Goal: Task Accomplishment & Management: Complete application form

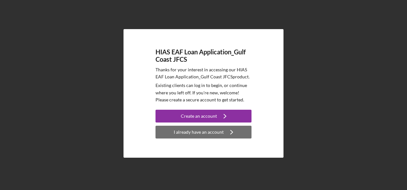
click at [193, 133] on div "I already have an account" at bounding box center [199, 132] width 50 height 13
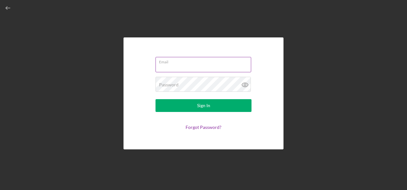
click at [172, 65] on input "Email" at bounding box center [204, 64] width 96 height 15
type input "[EMAIL_ADDRESS][DOMAIN_NAME]"
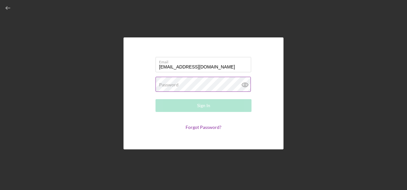
click at [175, 83] on label "Password" at bounding box center [169, 84] width 20 height 5
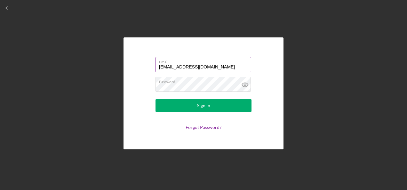
click at [231, 68] on input "[EMAIL_ADDRESS][DOMAIN_NAME]" at bounding box center [204, 64] width 96 height 15
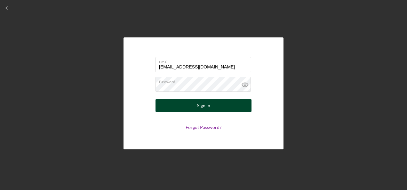
click at [208, 106] on div "Sign In" at bounding box center [203, 105] width 13 height 13
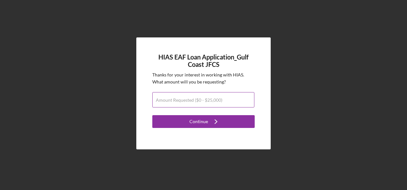
click at [189, 101] on label "Amount Requested ($0 - $25,000)" at bounding box center [189, 100] width 67 height 5
click at [189, 101] on input "Amount Requested ($0 - $25,000)" at bounding box center [203, 99] width 102 height 15
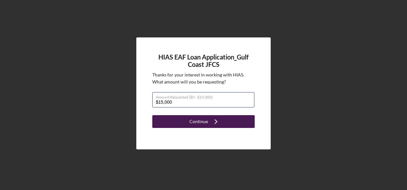
type input "$15,000"
click at [204, 121] on div "Continue" at bounding box center [199, 121] width 19 height 13
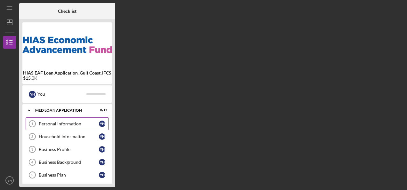
click at [35, 124] on icon "Personal Information 1" at bounding box center [32, 124] width 16 height 16
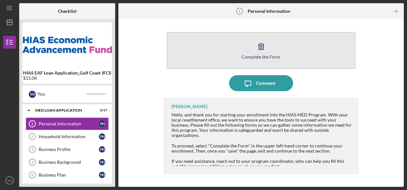
click at [269, 43] on button "Complete the Form Form" at bounding box center [261, 50] width 189 height 37
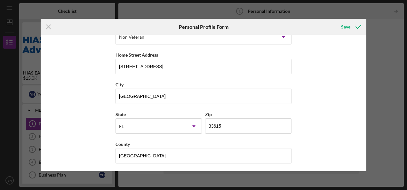
scroll to position [107, 0]
click at [344, 28] on div "Save" at bounding box center [345, 26] width 9 height 13
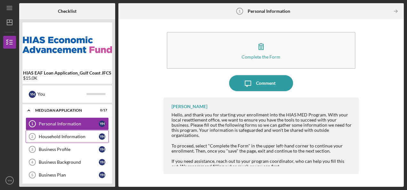
click at [72, 135] on div "Household Information" at bounding box center [69, 136] width 60 height 5
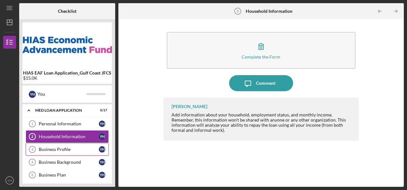
click at [62, 150] on div "Business Profile" at bounding box center [69, 149] width 60 height 5
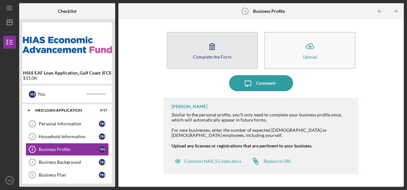
click at [204, 55] on div "Complete the Form" at bounding box center [212, 56] width 39 height 5
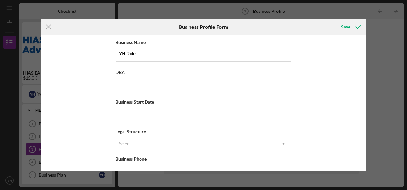
click at [155, 113] on input "Business Start Date" at bounding box center [204, 113] width 176 height 15
click at [192, 113] on input "Business Start Date" at bounding box center [204, 113] width 176 height 15
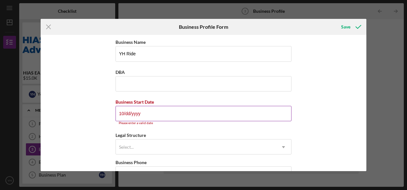
type input "1m/dd/yyyy"
type input "0m/dd/yyyy"
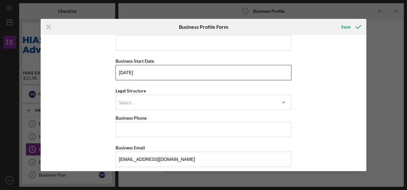
scroll to position [64, 0]
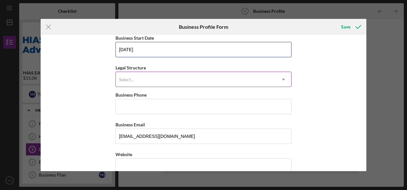
type input "[DATE]"
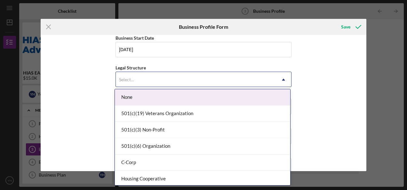
click at [142, 74] on div "Select..." at bounding box center [196, 79] width 160 height 15
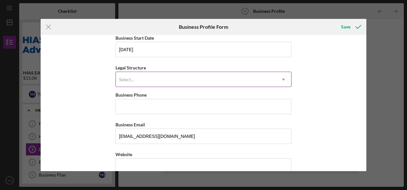
click at [142, 74] on div "Select..." at bounding box center [196, 79] width 160 height 15
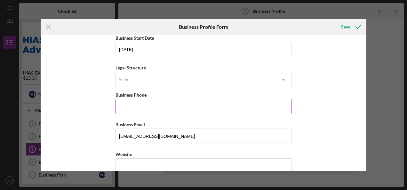
click at [147, 108] on input "Business Phone" at bounding box center [204, 106] width 176 height 15
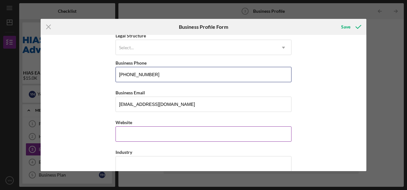
scroll to position [128, 0]
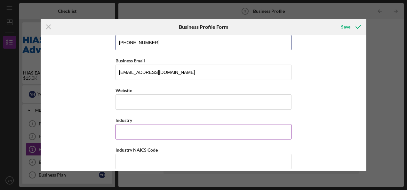
type input "[PHONE_NUMBER]"
click at [141, 132] on input "Industry" at bounding box center [204, 131] width 176 height 15
type input "Transportation"
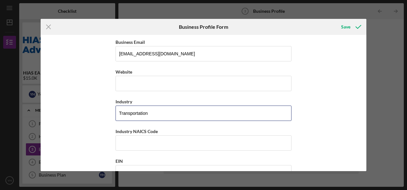
scroll to position [192, 0]
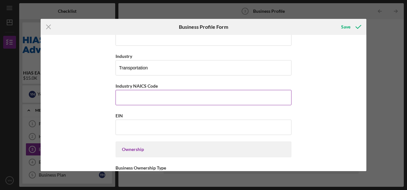
click at [143, 95] on input "Industry NAICS Code" at bounding box center [204, 97] width 176 height 15
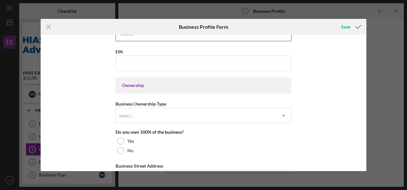
scroll to position [288, 0]
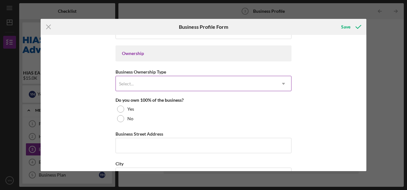
type input "485300"
click at [140, 77] on div "Select..." at bounding box center [196, 84] width 160 height 15
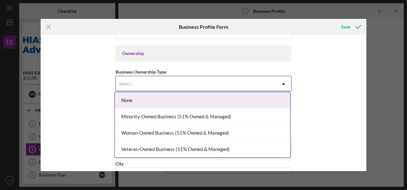
click at [84, 89] on div "Business Name YH Ride DBA Business Start Date [DATE] Legal Structure Select... …" at bounding box center [204, 103] width 326 height 136
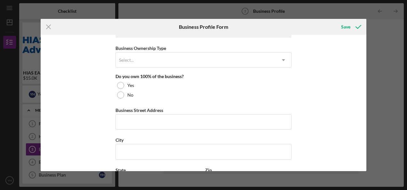
scroll to position [320, 0]
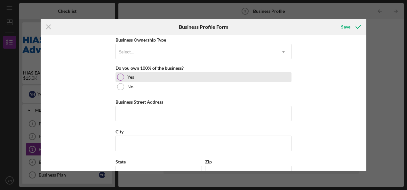
click at [118, 75] on div at bounding box center [120, 77] width 7 height 7
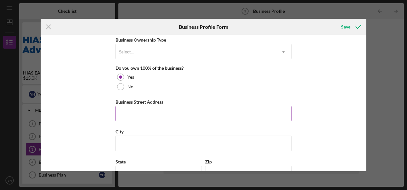
click at [166, 109] on input "Business Street Address" at bounding box center [204, 113] width 176 height 15
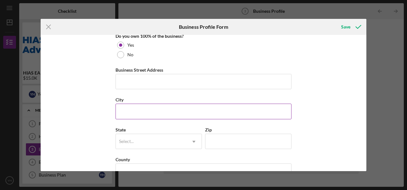
scroll to position [384, 0]
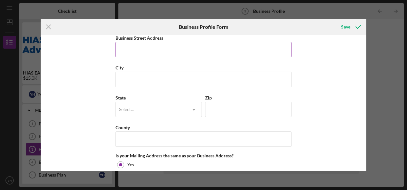
click at [151, 47] on input "Business Street Address" at bounding box center [204, 49] width 176 height 15
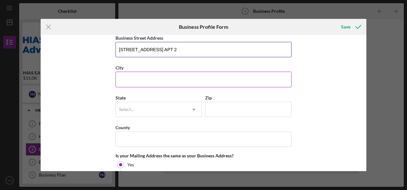
type input "[STREET_ADDRESS] APT 2"
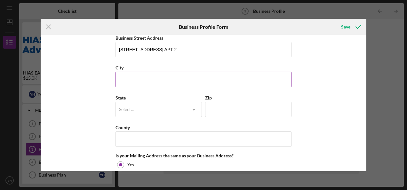
click at [140, 77] on input "City" at bounding box center [204, 79] width 176 height 15
type input "[GEOGRAPHIC_DATA]"
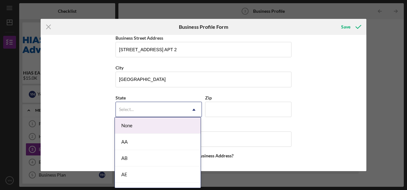
click at [144, 102] on div "Select..." at bounding box center [151, 109] width 70 height 15
type input "FL"
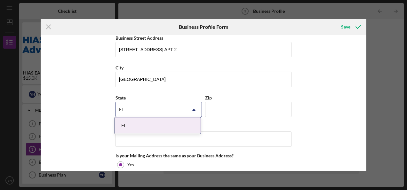
click at [145, 123] on div "FL" at bounding box center [158, 126] width 86 height 16
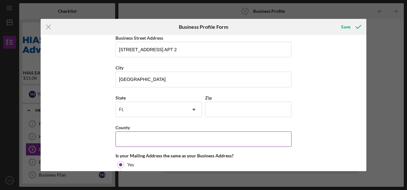
click at [158, 136] on input "County" at bounding box center [204, 139] width 176 height 15
type input "[GEOGRAPHIC_DATA]"
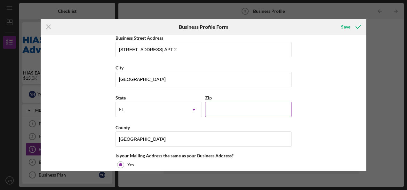
click at [218, 103] on input "Zip" at bounding box center [248, 109] width 86 height 15
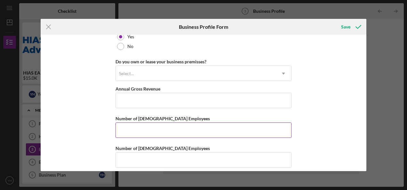
scroll to position [515, 0]
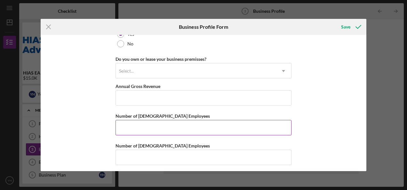
type input "33615"
click at [140, 120] on input "Number of [DEMOGRAPHIC_DATA] Employees" at bounding box center [204, 127] width 176 height 15
type input "0"
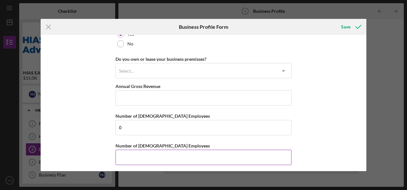
click at [132, 154] on input "Number of [DEMOGRAPHIC_DATA] Employees" at bounding box center [204, 157] width 176 height 15
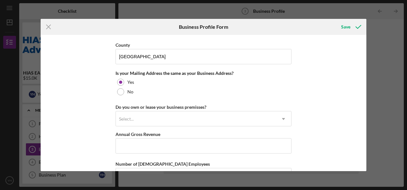
scroll to position [451, 0]
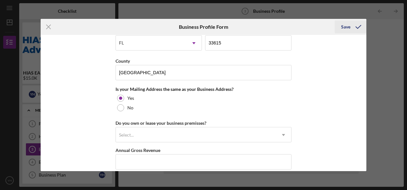
type input "1"
click at [342, 25] on div "Save" at bounding box center [345, 26] width 9 height 13
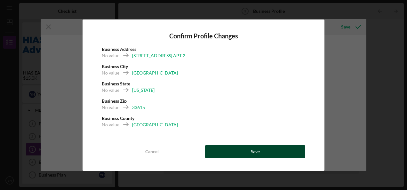
click at [241, 152] on button "Save" at bounding box center [255, 151] width 100 height 13
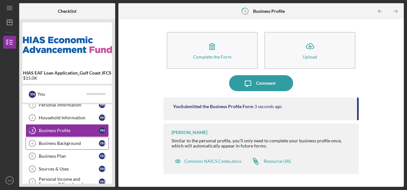
scroll to position [32, 0]
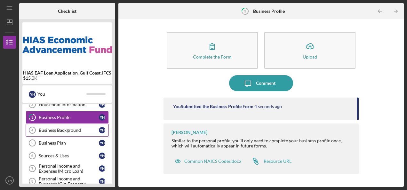
click at [66, 130] on div "Business Background" at bounding box center [69, 130] width 60 height 5
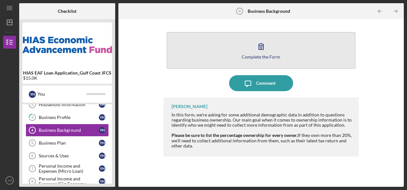
click at [272, 53] on button "Complete the Form Form" at bounding box center [261, 50] width 189 height 37
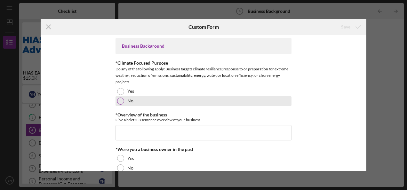
click at [118, 101] on div at bounding box center [120, 101] width 7 height 7
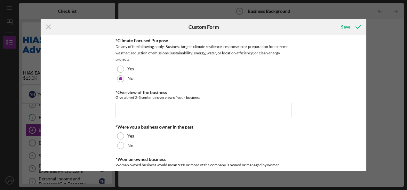
scroll to position [32, 0]
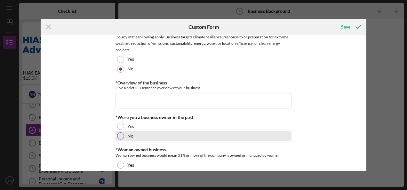
click at [117, 135] on div at bounding box center [120, 136] width 7 height 7
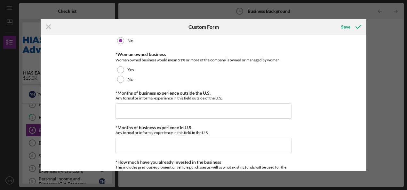
scroll to position [128, 0]
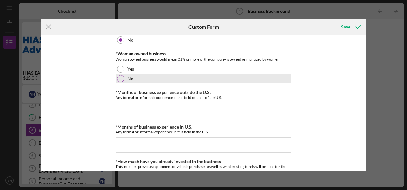
click at [123, 80] on div "No" at bounding box center [204, 79] width 176 height 10
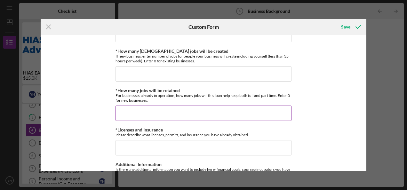
scroll to position [320, 0]
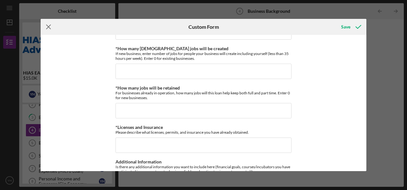
click at [45, 27] on icon "Icon/Menu Close" at bounding box center [49, 27] width 16 height 16
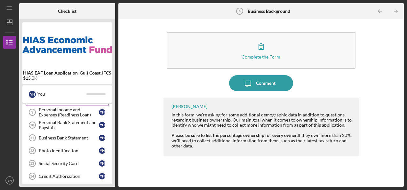
scroll to position [128, 0]
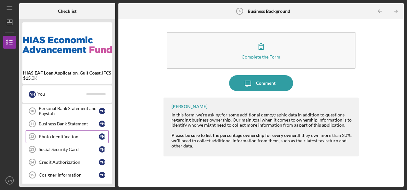
click at [62, 131] on link "Photo Identification 12 Photo Identification Y H" at bounding box center [67, 136] width 83 height 13
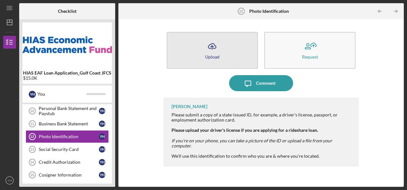
click at [213, 47] on polyline "button" at bounding box center [212, 47] width 3 height 2
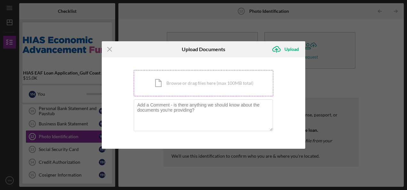
click at [191, 79] on div "Icon/Document Browse or drag files here (max 100MB total) Tap to choose files o…" at bounding box center [204, 83] width 140 height 26
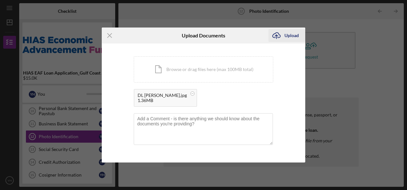
click at [284, 35] on icon "Icon/Upload" at bounding box center [277, 36] width 16 height 16
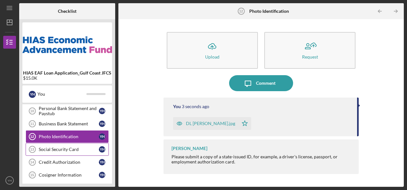
click at [62, 147] on div "Social Security Card" at bounding box center [69, 149] width 60 height 5
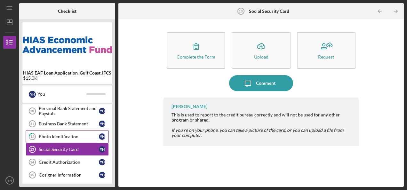
click at [66, 134] on div "Photo Identification" at bounding box center [69, 136] width 60 height 5
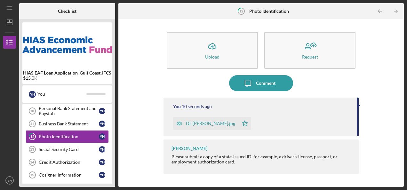
click at [248, 123] on polygon "button" at bounding box center [244, 123] width 5 height 5
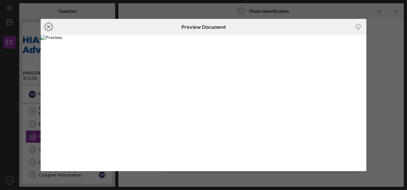
click at [49, 26] on icon "Icon/Close" at bounding box center [49, 27] width 16 height 16
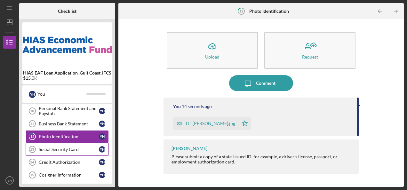
click at [67, 147] on div "Social Security Card" at bounding box center [69, 149] width 60 height 5
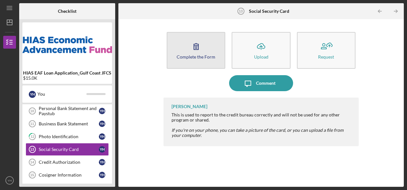
click at [201, 53] on icon "button" at bounding box center [196, 46] width 16 height 16
click at [200, 45] on icon "button" at bounding box center [196, 46] width 16 height 16
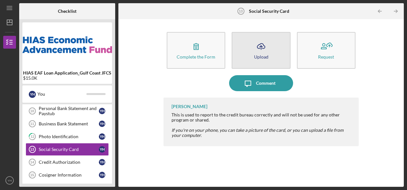
click at [257, 50] on icon "Icon/Upload" at bounding box center [261, 46] width 16 height 16
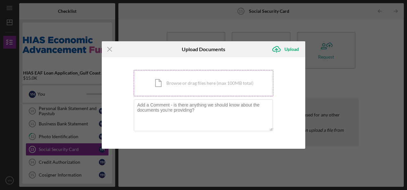
click at [188, 86] on div "Icon/Document Browse or drag files here (max 100MB total) Tap to choose files o…" at bounding box center [204, 83] width 140 height 26
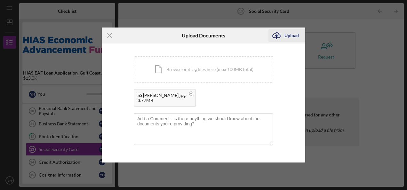
click at [277, 39] on icon "Icon/Upload" at bounding box center [277, 36] width 16 height 16
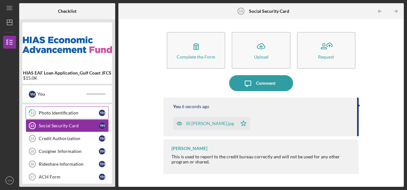
scroll to position [160, 0]
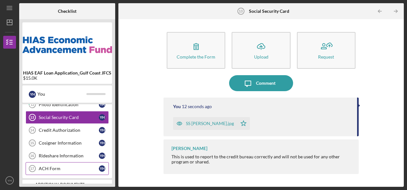
click at [50, 166] on div "ACH Form" at bounding box center [69, 168] width 60 height 5
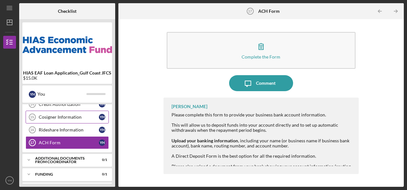
scroll to position [212, 0]
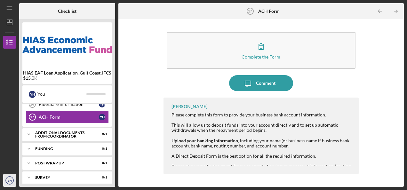
click at [7, 180] on text "YH" at bounding box center [9, 181] width 4 height 4
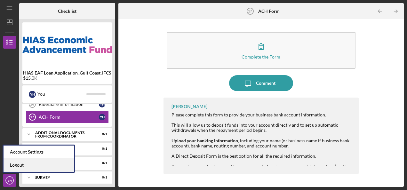
click at [16, 165] on link "Logout" at bounding box center [39, 165] width 70 height 13
